Goal: Use online tool/utility: Utilize a website feature to perform a specific function

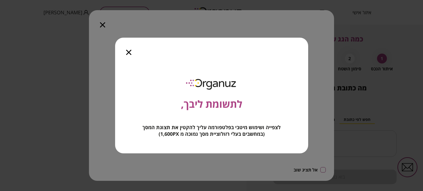
click at [129, 53] on icon "button" at bounding box center [128, 52] width 5 height 5
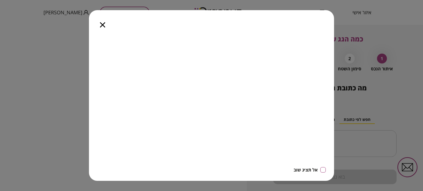
click at [102, 25] on icon "button" at bounding box center [102, 24] width 5 height 5
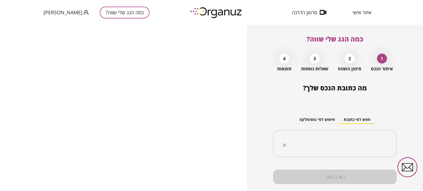
click at [358, 137] on input "text" at bounding box center [337, 144] width 106 height 14
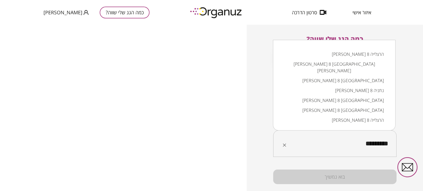
click at [369, 96] on li "שלונסקי 8 ראשון לציון" at bounding box center [334, 101] width 108 height 10
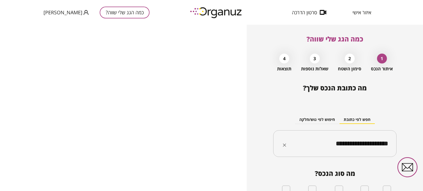
click at [344, 138] on input "**********" at bounding box center [337, 144] width 106 height 14
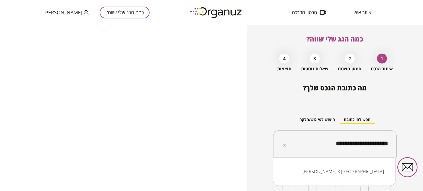
drag, startPoint x: 323, startPoint y: 145, endPoint x: 393, endPoint y: 143, distance: 70.2
click at [390, 146] on div "**********" at bounding box center [334, 143] width 123 height 27
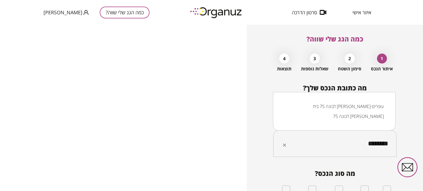
click at [379, 117] on li "לבונה 75 [PERSON_NAME]" at bounding box center [334, 116] width 108 height 10
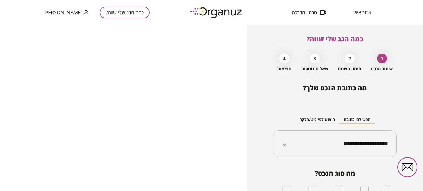
type input "**********"
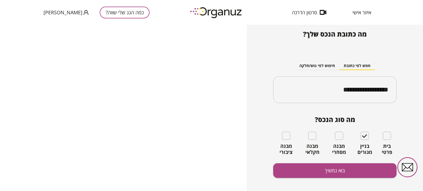
scroll to position [59, 0]
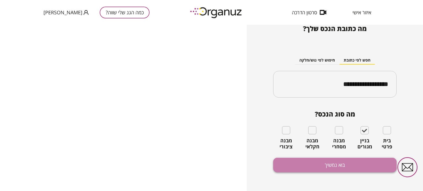
click at [323, 164] on button "בוא נמשיך" at bounding box center [334, 165] width 123 height 15
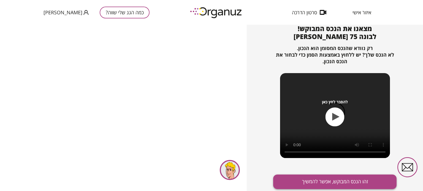
click at [345, 186] on button "זהו הנכס המבוקש, אפשר להמשיך" at bounding box center [334, 182] width 123 height 15
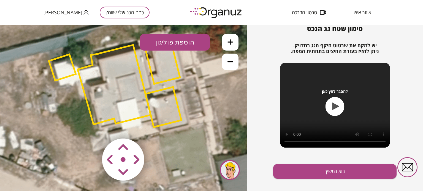
drag, startPoint x: 135, startPoint y: 104, endPoint x: 127, endPoint y: 88, distance: 18.3
click at [127, 88] on polygon at bounding box center [114, 85] width 73 height 80
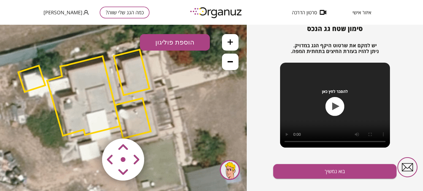
drag, startPoint x: 171, startPoint y: 109, endPoint x: 148, endPoint y: 113, distance: 23.5
click at [148, 113] on polygon at bounding box center [133, 119] width 36 height 40
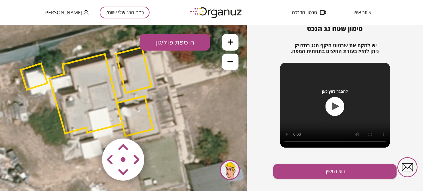
click at [94, 108] on polygon at bounding box center [85, 94] width 73 height 80
click at [91, 111] on polygon at bounding box center [85, 94] width 73 height 80
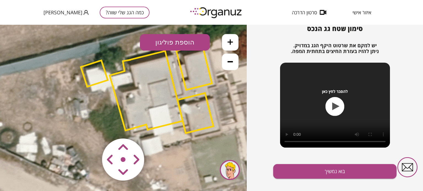
drag, startPoint x: 82, startPoint y: 84, endPoint x: 136, endPoint y: 78, distance: 53.8
click at [136, 78] on polygon at bounding box center [146, 91] width 73 height 80
click at [235, 62] on button at bounding box center [230, 62] width 17 height 17
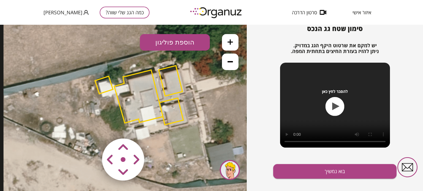
click at [234, 62] on button at bounding box center [230, 62] width 17 height 17
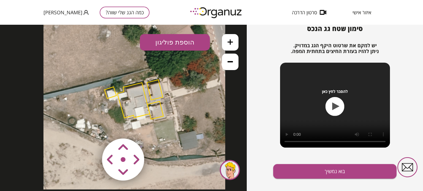
click at [234, 62] on button at bounding box center [230, 62] width 17 height 17
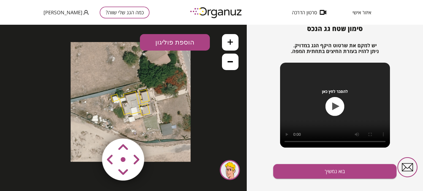
click at [235, 42] on button at bounding box center [230, 42] width 17 height 17
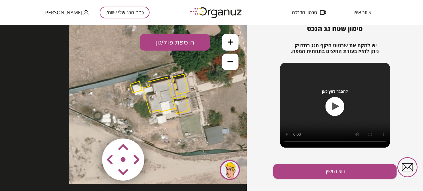
drag, startPoint x: 88, startPoint y: 82, endPoint x: 102, endPoint y: 78, distance: 15.2
click at [102, 78] on icon at bounding box center [160, 93] width 182 height 182
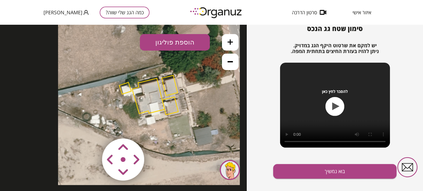
click at [91, 127] on area at bounding box center [91, 127] width 0 height 0
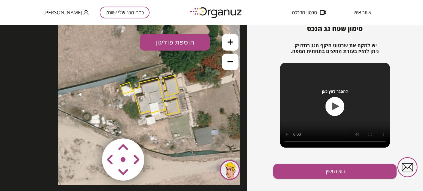
click at [91, 127] on area at bounding box center [91, 127] width 0 height 0
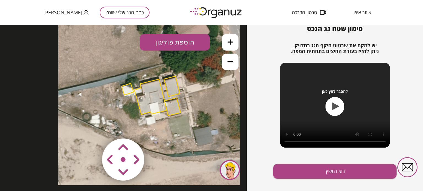
click at [91, 127] on area at bounding box center [91, 127] width 0 height 0
click at [197, 43] on button "הוספת פוליגון" at bounding box center [175, 42] width 70 height 17
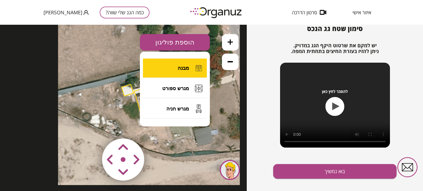
click at [190, 64] on button "מבנה" at bounding box center [175, 68] width 64 height 19
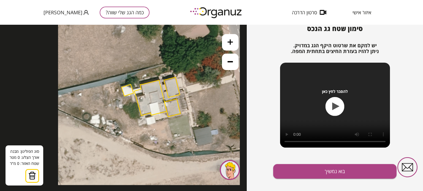
drag, startPoint x: 33, startPoint y: 178, endPoint x: 101, endPoint y: 132, distance: 82.8
click at [33, 178] on img at bounding box center [32, 176] width 8 height 8
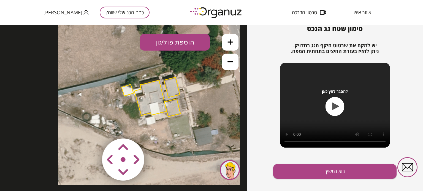
click at [122, 91] on polygon at bounding box center [127, 91] width 12 height 12
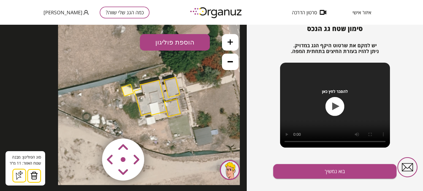
click at [34, 176] on img at bounding box center [34, 176] width 8 height 8
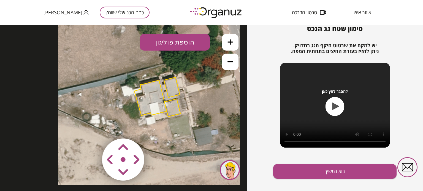
click at [170, 86] on polygon at bounding box center [172, 87] width 16 height 20
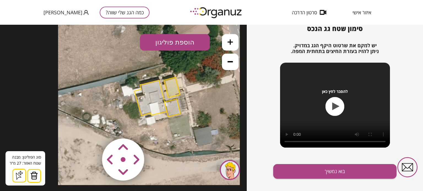
click at [34, 175] on img at bounding box center [34, 176] width 8 height 8
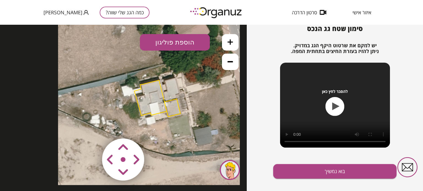
click at [189, 42] on button "הוספת פוליגון" at bounding box center [175, 42] width 70 height 17
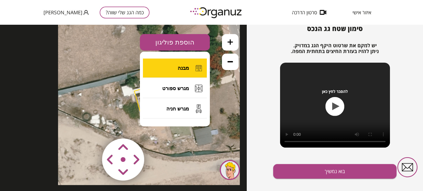
click at [186, 69] on span "מבנה" at bounding box center [183, 68] width 11 height 6
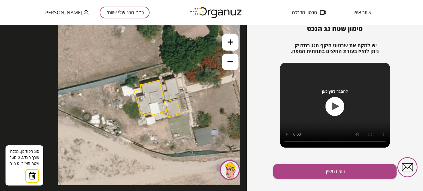
click at [176, 79] on icon at bounding box center [149, 95] width 182 height 182
click at [176, 78] on icon at bounding box center [149, 95] width 182 height 182
click at [180, 94] on icon at bounding box center [149, 95] width 182 height 182
click at [176, 94] on polygon at bounding box center [178, 86] width 4 height 17
click at [177, 99] on polygon at bounding box center [178, 88] width 4 height 21
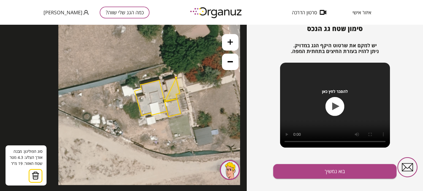
click at [165, 101] on polygon at bounding box center [172, 89] width 15 height 23
click at [163, 93] on polygon at bounding box center [171, 89] width 17 height 23
click at [167, 91] on polygon at bounding box center [171, 89] width 17 height 23
click at [165, 81] on polygon at bounding box center [171, 89] width 17 height 23
click at [176, 78] on button at bounding box center [176, 78] width 2 height 2
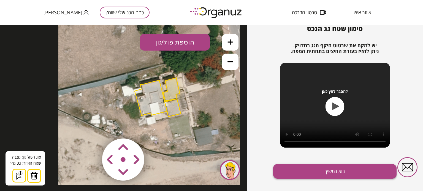
click at [346, 172] on button "בוא נמשיך" at bounding box center [334, 171] width 123 height 15
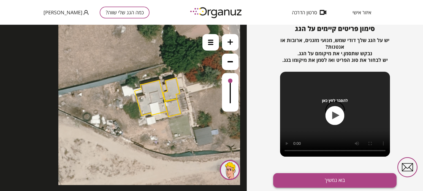
click at [338, 182] on button "בוא נמשיך" at bounding box center [334, 180] width 123 height 15
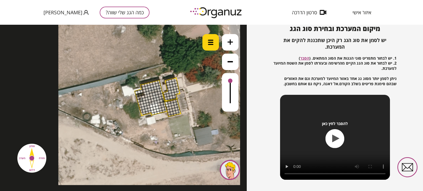
click at [215, 42] on div at bounding box center [210, 42] width 17 height 17
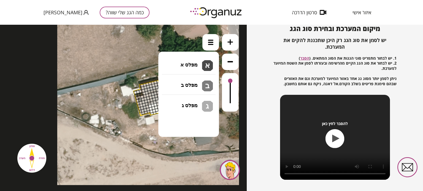
click at [195, 59] on li "גג בטון שטוח מפלס א א מפלס ב ב מפלס ג ג" at bounding box center [189, 62] width 58 height 18
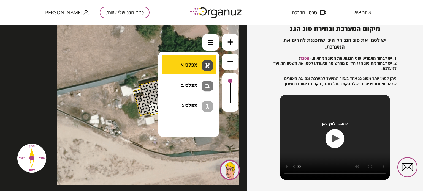
click at [191, 64] on div ".st0 { fill: #FFFFFF; } 33" at bounding box center [123, 108] width 247 height 167
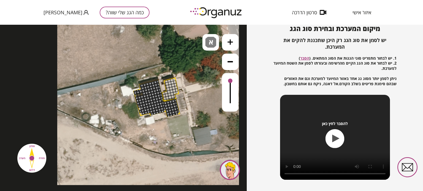
drag, startPoint x: 147, startPoint y: 85, endPoint x: 167, endPoint y: 105, distance: 28.4
click at [60, 6] on div at bounding box center [60, 6] width 0 height 0
drag, startPoint x: 167, startPoint y: 99, endPoint x: 174, endPoint y: 98, distance: 7.6
click at [60, 6] on div at bounding box center [60, 6] width 0 height 0
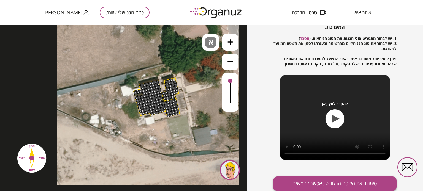
click at [336, 183] on button "סימנתי את השטח הרלוונטי, אפשר להמשיך" at bounding box center [334, 184] width 123 height 15
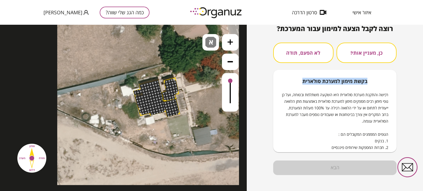
drag, startPoint x: 303, startPoint y: 64, endPoint x: 300, endPoint y: 57, distance: 7.0
click at [303, 61] on div "כן, מעניין אותי! לא הפעם, תודה בקשת מימון למערכת סולארית רכישה והתקנת מערכת סול…" at bounding box center [334, 98] width 123 height 110
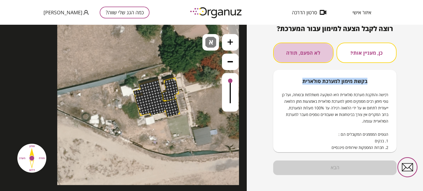
click at [300, 57] on button "לא הפעם, תודה" at bounding box center [303, 53] width 60 height 20
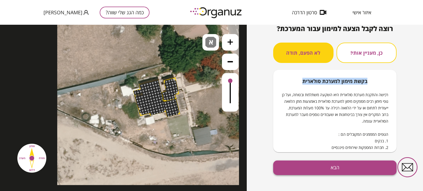
click at [314, 166] on button "הבא" at bounding box center [334, 168] width 123 height 15
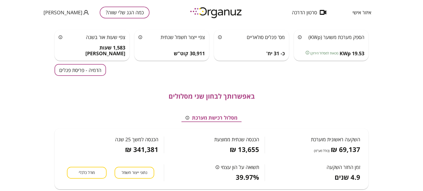
scroll to position [24, 0]
click at [92, 70] on button "הדמיה - פריסת פנלים" at bounding box center [80, 70] width 51 height 12
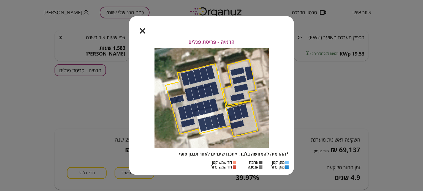
click at [144, 31] on icon "button" at bounding box center [142, 30] width 5 height 5
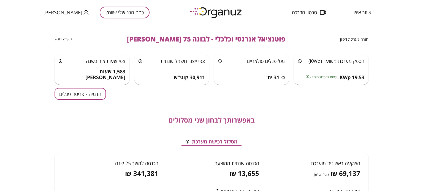
scroll to position [0, 0]
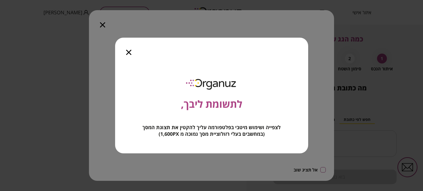
click at [130, 49] on div at bounding box center [128, 49] width 27 height 23
click at [128, 53] on icon "button" at bounding box center [128, 52] width 5 height 5
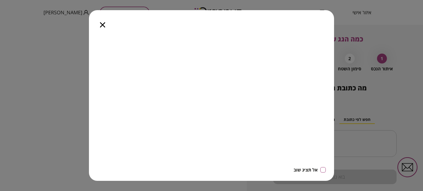
click at [102, 25] on icon "button" at bounding box center [102, 24] width 5 height 5
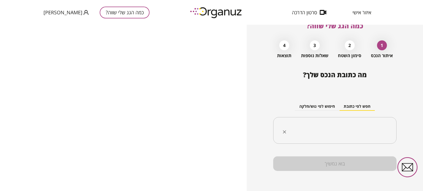
scroll to position [14, 0]
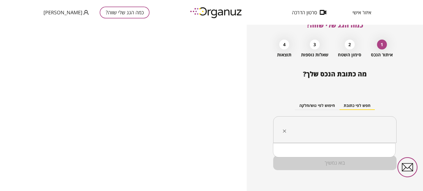
click at [366, 129] on input "text" at bounding box center [337, 130] width 106 height 14
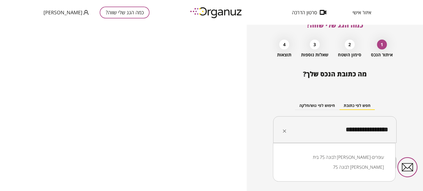
type input "**********"
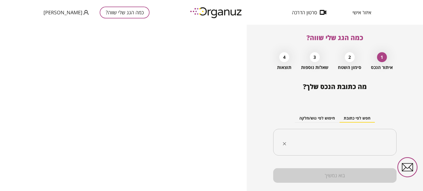
scroll to position [0, 0]
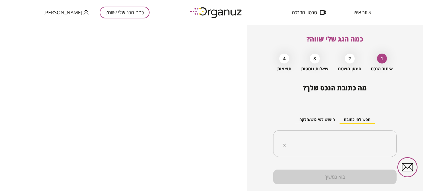
click at [361, 135] on div "​" at bounding box center [334, 143] width 123 height 27
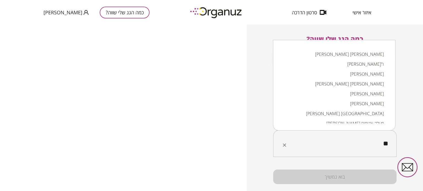
type input "*"
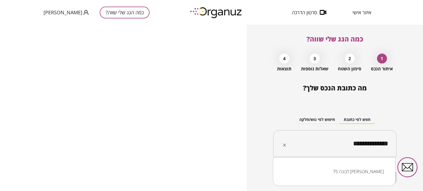
click at [353, 170] on li "לבונה 75 [PERSON_NAME]" at bounding box center [334, 172] width 108 height 10
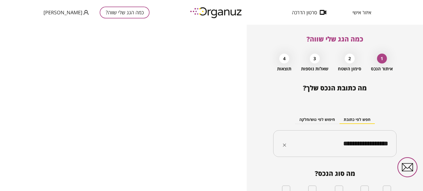
type input "**********"
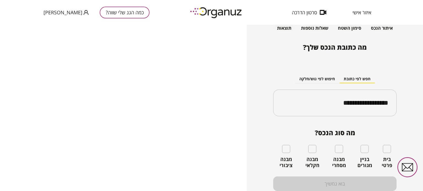
scroll to position [55, 0]
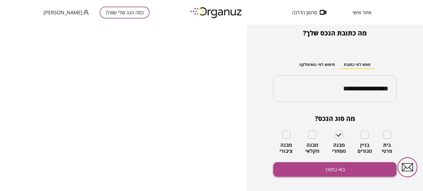
click at [322, 167] on button "בוא נמשיך" at bounding box center [334, 169] width 123 height 15
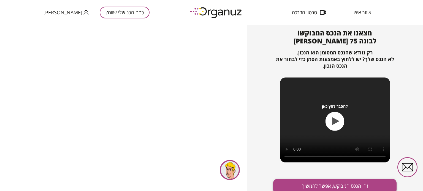
click at [314, 180] on button "זהו הנכס המבוקש, אפשר להמשיך" at bounding box center [334, 186] width 123 height 15
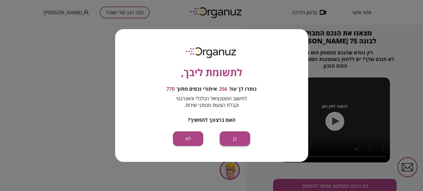
click at [230, 138] on button "כן" at bounding box center [235, 139] width 30 height 15
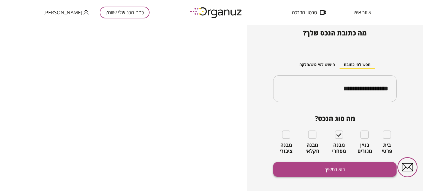
click at [312, 169] on button "בוא נמשיך" at bounding box center [334, 169] width 123 height 15
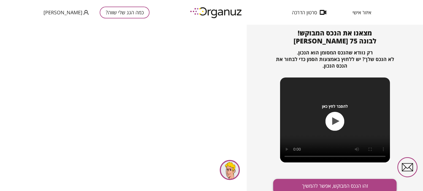
click at [314, 185] on button "זהו הנכס המבוקש, אפשר להמשיך" at bounding box center [334, 186] width 123 height 15
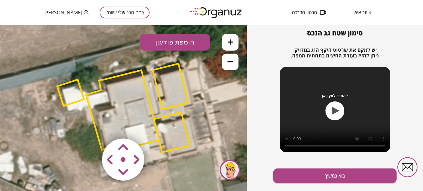
click at [228, 62] on icon at bounding box center [230, 61] width 6 height 1
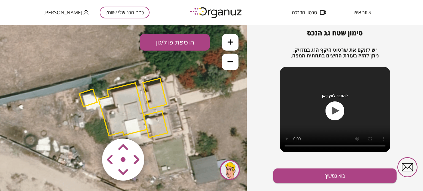
click at [228, 62] on icon at bounding box center [230, 61] width 6 height 1
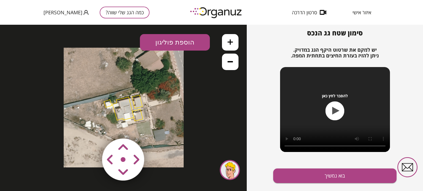
click at [228, 62] on icon at bounding box center [230, 61] width 6 height 1
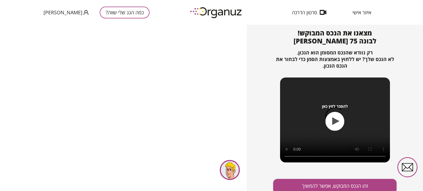
drag, startPoint x: 74, startPoint y: 116, endPoint x: 164, endPoint y: 92, distance: 93.2
click at [164, 92] on div at bounding box center [123, 108] width 247 height 167
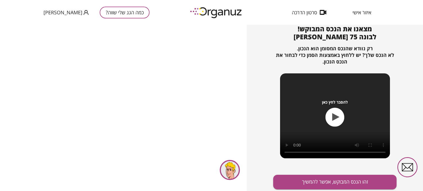
scroll to position [59, 0]
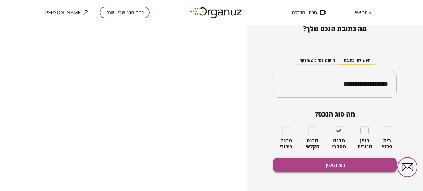
click at [340, 169] on button "בוא נמשיך" at bounding box center [334, 165] width 123 height 15
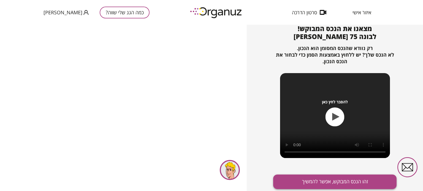
click at [333, 180] on button "זהו הנכס המבוקש, אפשר להמשיך" at bounding box center [334, 182] width 123 height 15
